Goal: Transaction & Acquisition: Purchase product/service

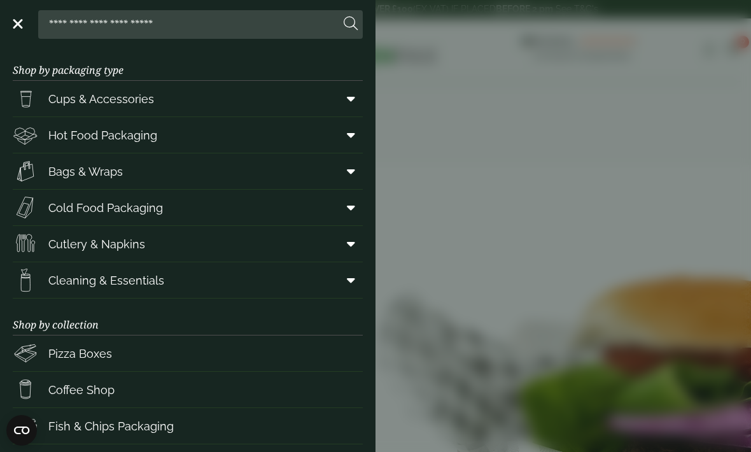
click at [80, 244] on span "Cutlery & Napkins" at bounding box center [96, 243] width 97 height 17
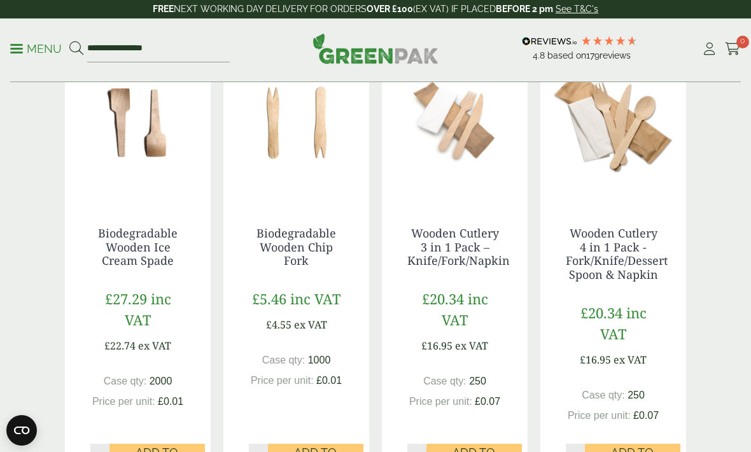
scroll to position [1234, 0]
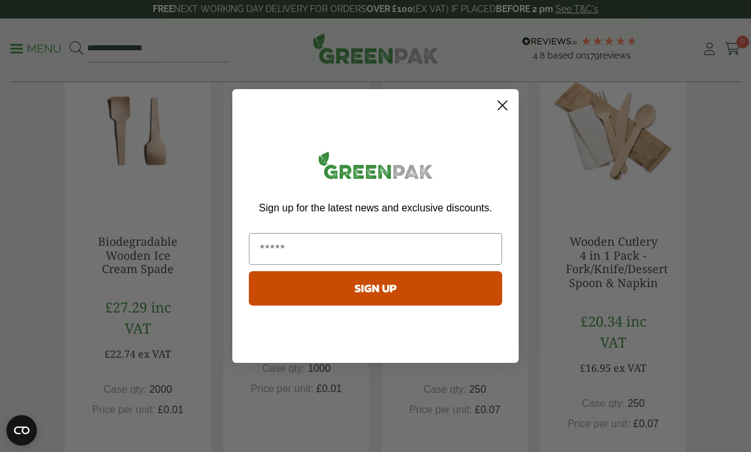
click at [492, 116] on circle "Close dialog" at bounding box center [502, 105] width 21 height 21
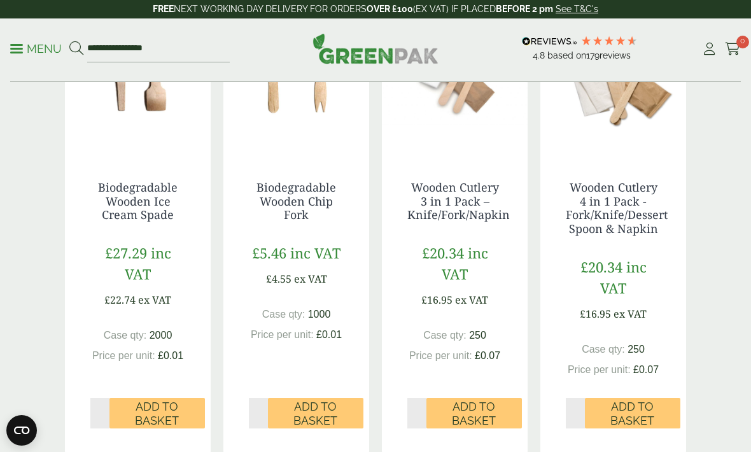
scroll to position [1288, 0]
click at [566, 398] on input "*" at bounding box center [575, 413] width 19 height 31
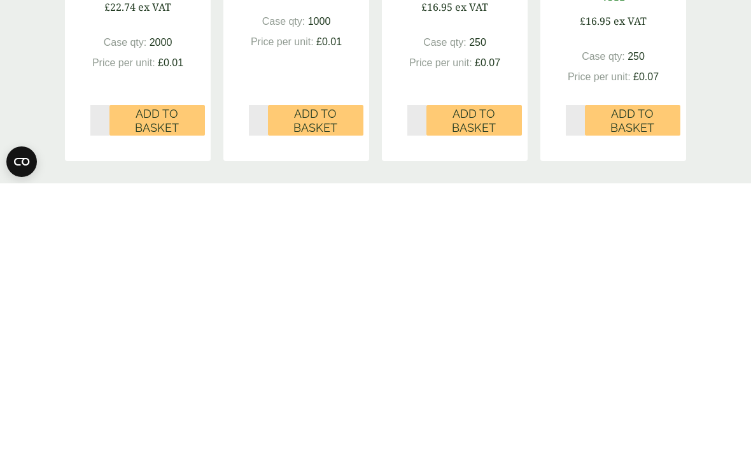
type input "*"
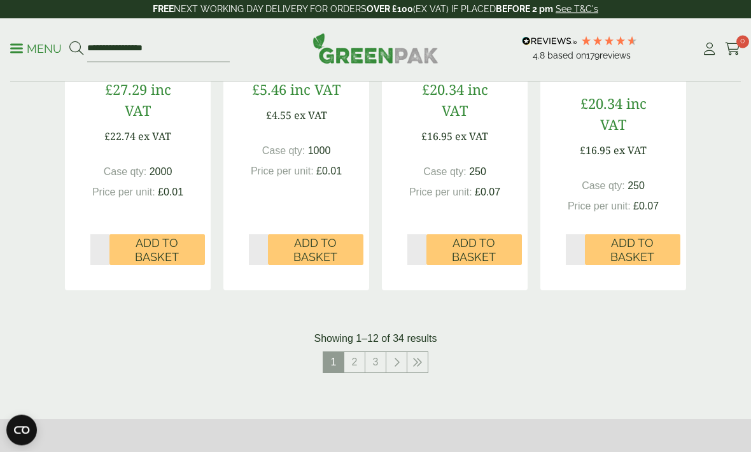
scroll to position [1452, 0]
click at [613, 252] on span "Add to Basket" at bounding box center [633, 249] width 78 height 27
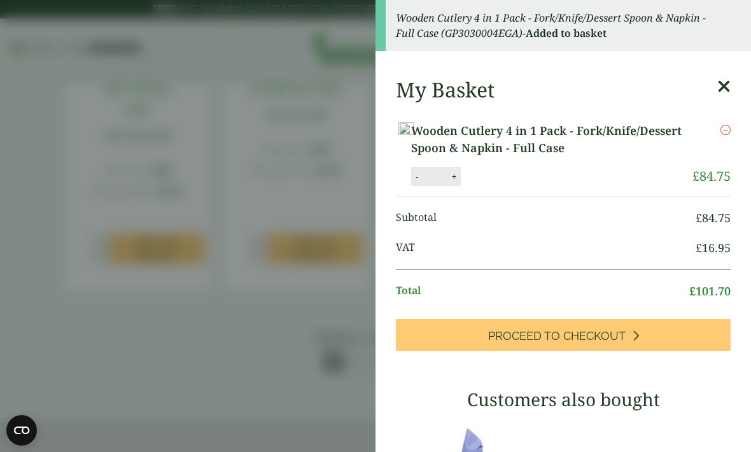
click at [330, 243] on aside "Wooden Cutlery 4 in 1 Pack - Fork/Knife/Dessert Spoon & Napkin - Full Case (GP3…" at bounding box center [375, 226] width 751 height 452
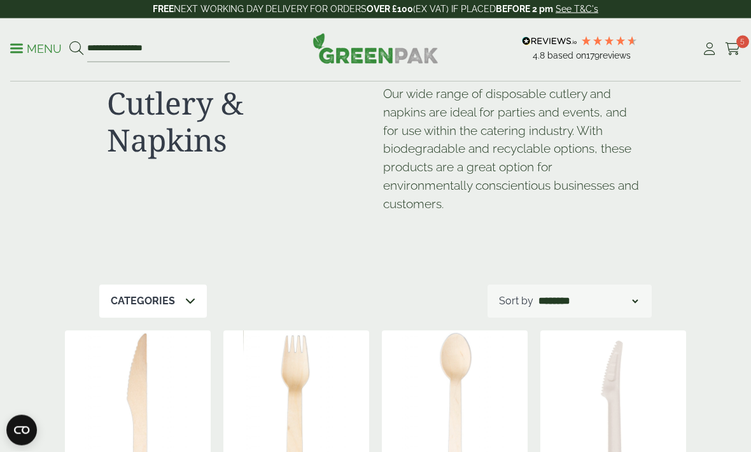
scroll to position [0, 0]
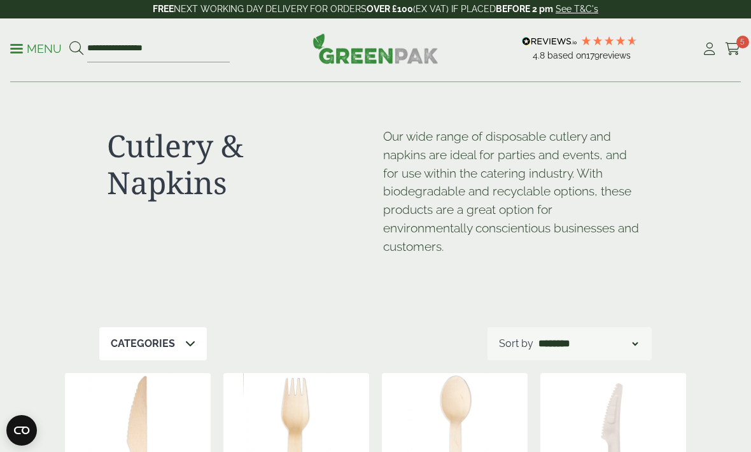
click at [727, 53] on icon at bounding box center [733, 49] width 16 height 13
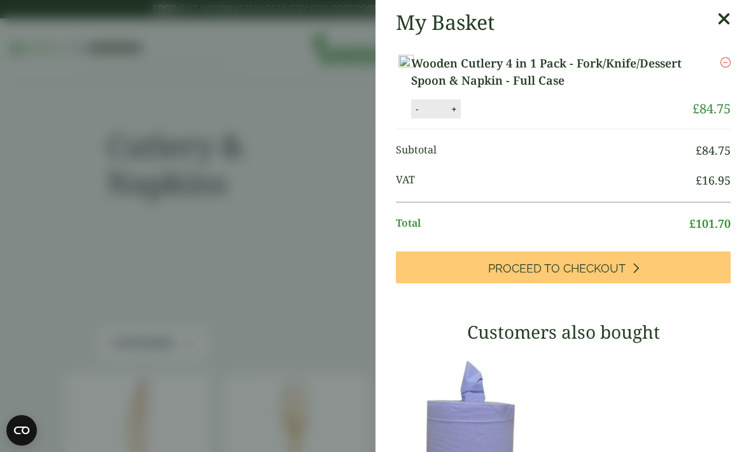
click at [302, 169] on aside "My Basket Wooden Cutlery 4 in 1 Pack - Fork/Knife/Dessert Spoon & Napkin - Full…" at bounding box center [375, 226] width 751 height 452
